Goal: Information Seeking & Learning: Learn about a topic

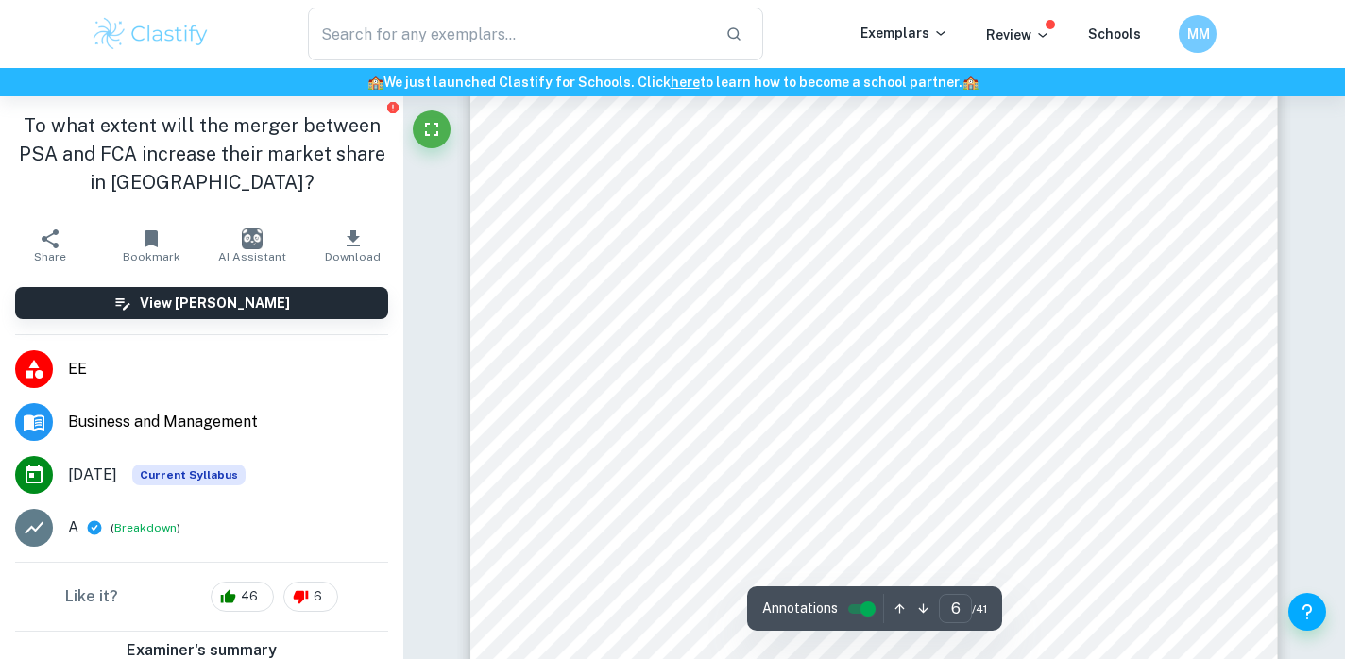
scroll to position [5921, 0]
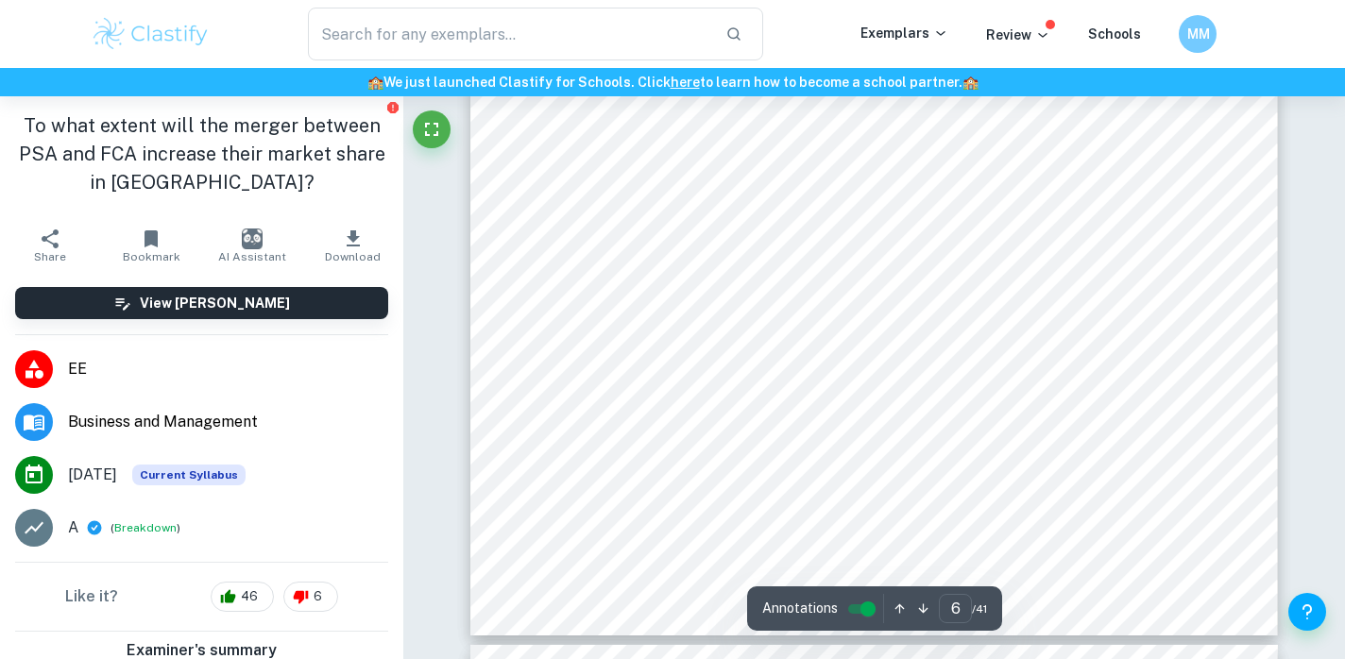
drag, startPoint x: 565, startPoint y: 229, endPoint x: 584, endPoint y: 317, distance: 89.9
click at [584, 317] on div "5 signiocance of the electric vehicle trend, it was discarded as it did not pro…" at bounding box center [874, 114] width 807 height 1045
click at [786, 500] on span "Jeep with a damaged brand image." at bounding box center [678, 503] width 224 height 16
drag, startPoint x: 794, startPoint y: 500, endPoint x: 556, endPoint y: 120, distance: 447.8
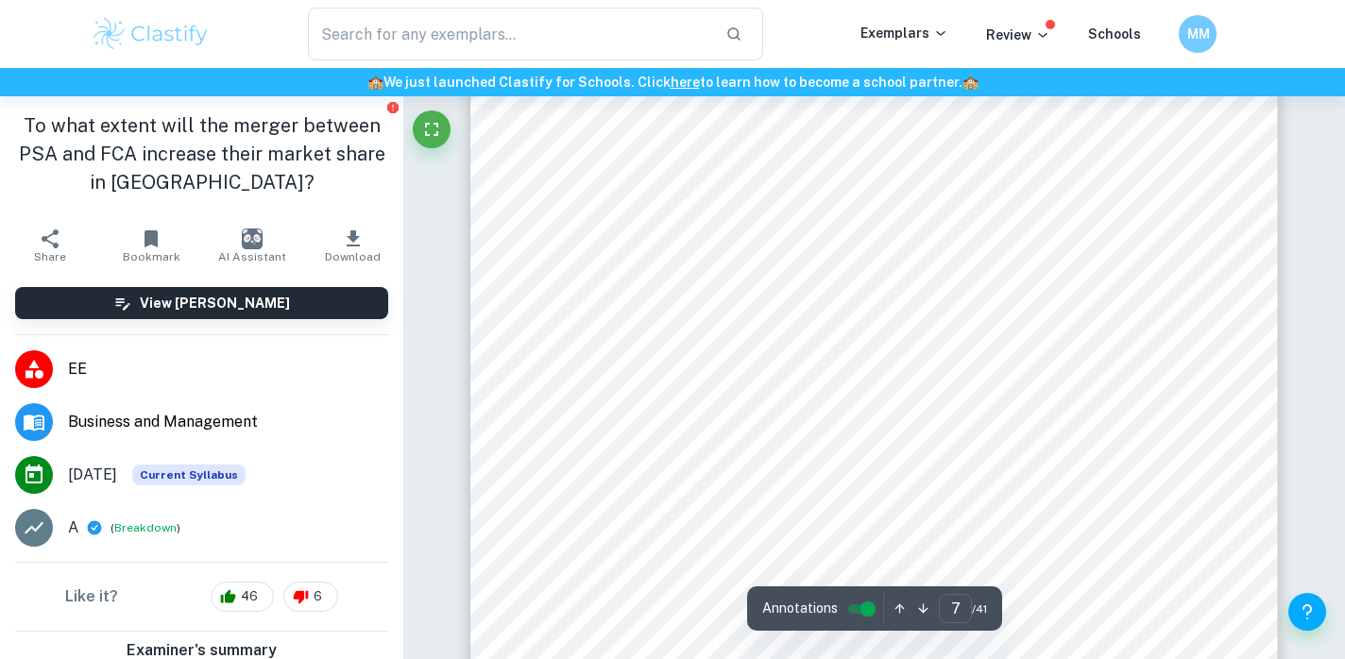
click at [556, 120] on div "6 for PSA to change its rear suspensions from independent to torsion beams yet …" at bounding box center [874, 358] width 807 height 1045
click at [793, 501] on div "6 for PSA to change its rear suspensions from independent to torsion beams yet …" at bounding box center [874, 358] width 807 height 1045
click at [793, 497] on div "6 for PSA to change its rear suspensions from independent to torsion beams yet …" at bounding box center [874, 358] width 807 height 1045
click at [790, 497] on div "6 for PSA to change its rear suspensions from independent to torsion beams yet …" at bounding box center [874, 358] width 807 height 1045
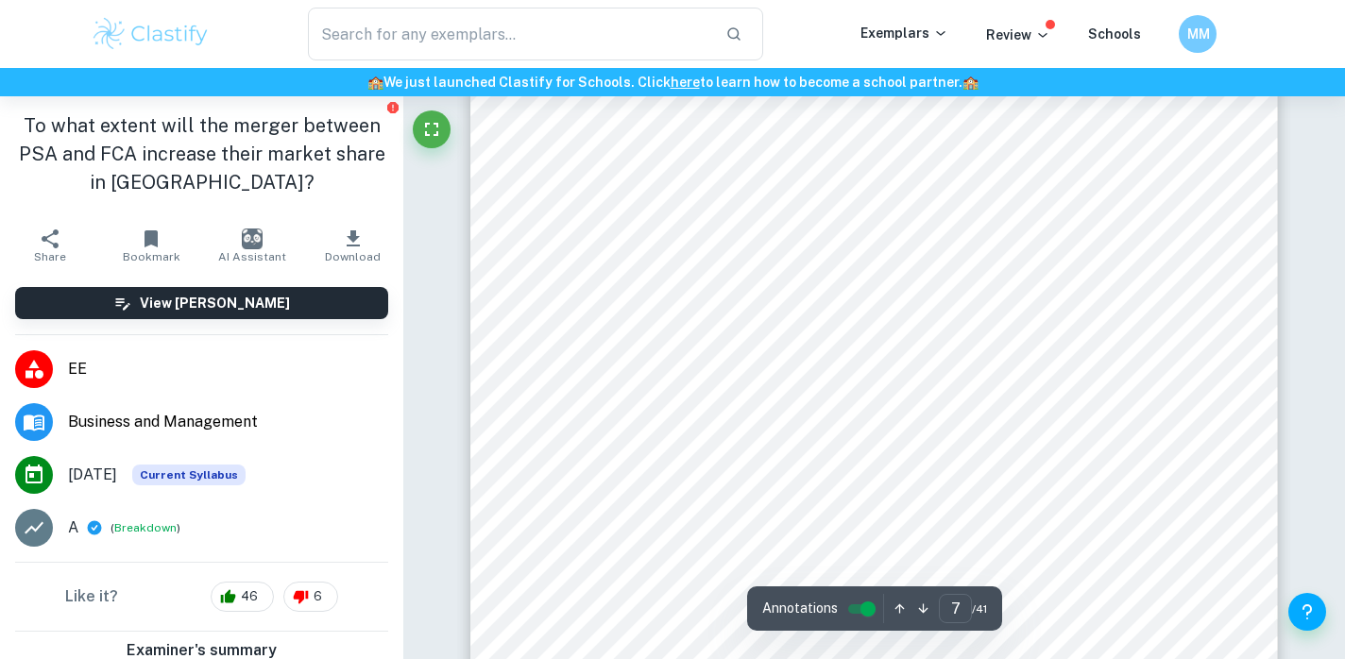
click at [790, 497] on div "6 for PSA to change its rear suspensions from independent to torsion beams yet …" at bounding box center [874, 358] width 807 height 1045
click at [788, 516] on div "6 for PSA to change its rear suspensions from independent to torsion beams yet …" at bounding box center [874, 358] width 807 height 1045
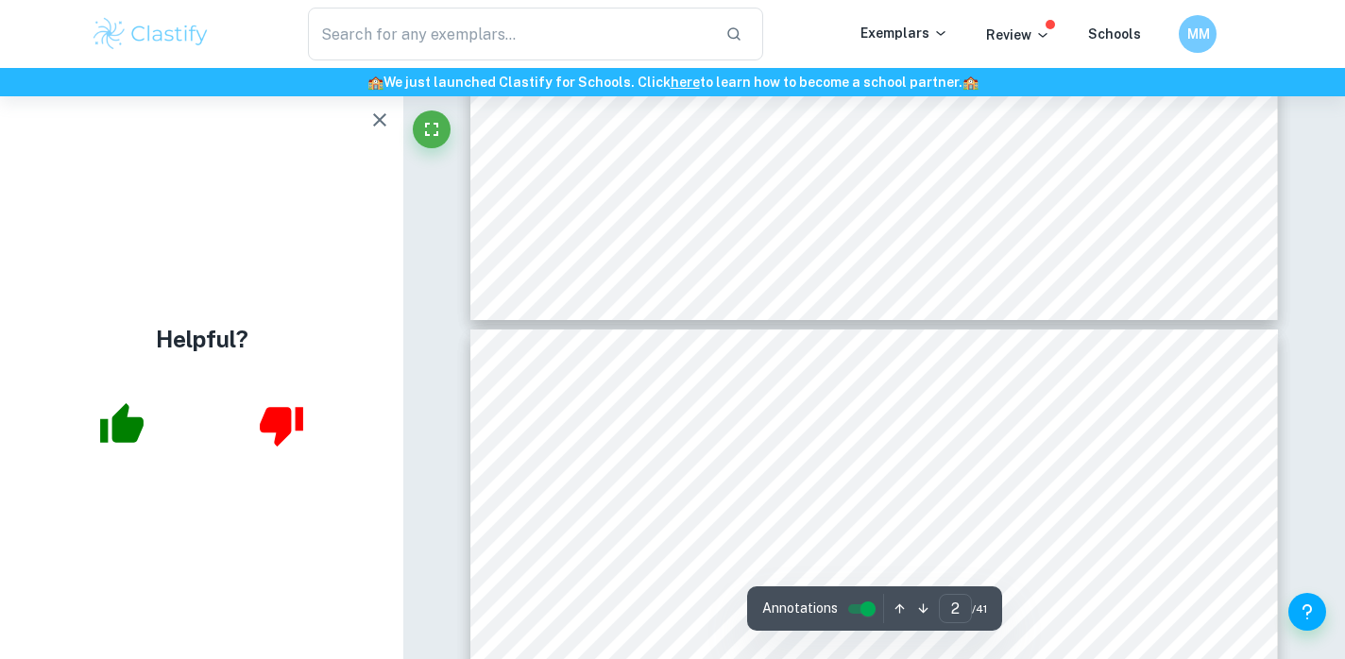
type input "3"
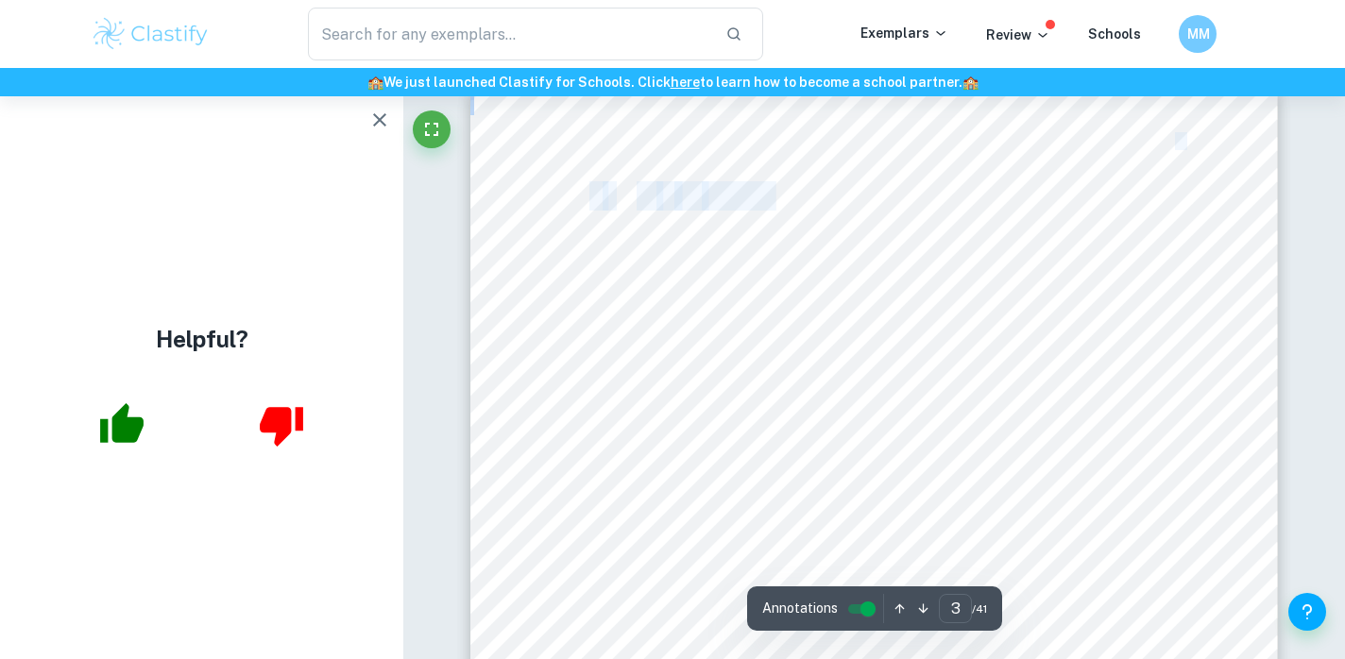
drag, startPoint x: 558, startPoint y: 266, endPoint x: 568, endPoint y: 251, distance: 17.8
click at [568, 251] on div "2 I. In tr od uc}on Fiat Chrysler Automobiles (FCA) and Peugeot Société Anonyme…" at bounding box center [874, 606] width 807 height 1045
copy div "2 I. In tr od uc}on"
